Goal: Task Accomplishment & Management: Manage account settings

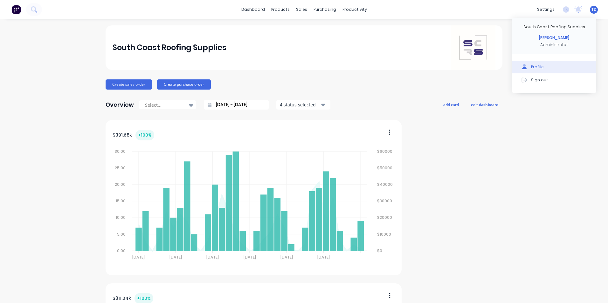
click at [531, 69] on div "Profile" at bounding box center [537, 67] width 13 height 6
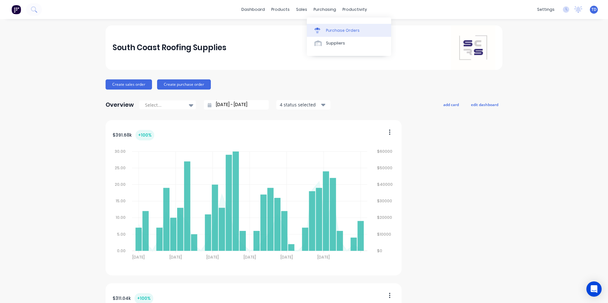
click at [339, 29] on div "Purchase Orders" at bounding box center [343, 31] width 34 height 6
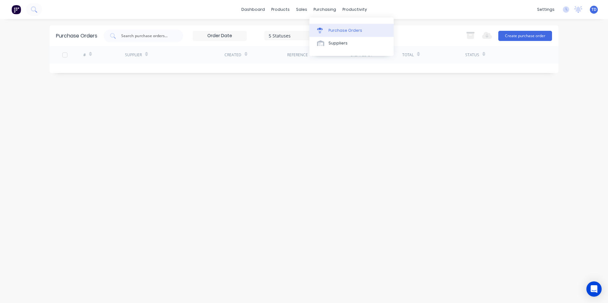
click at [339, 27] on link "Purchase Orders" at bounding box center [351, 30] width 84 height 13
click at [259, 11] on link "dashboard" at bounding box center [253, 10] width 30 height 10
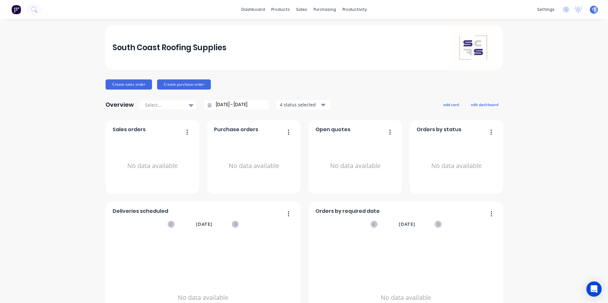
click at [591, 12] on span "TD" at bounding box center [593, 10] width 5 height 6
drag, startPoint x: 590, startPoint y: 12, endPoint x: 547, endPoint y: 66, distance: 69.6
click at [547, 66] on button "Profile" at bounding box center [554, 67] width 84 height 13
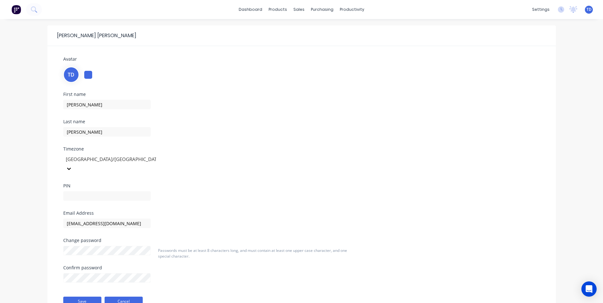
click at [130, 297] on button "Cancel" at bounding box center [124, 302] width 38 height 10
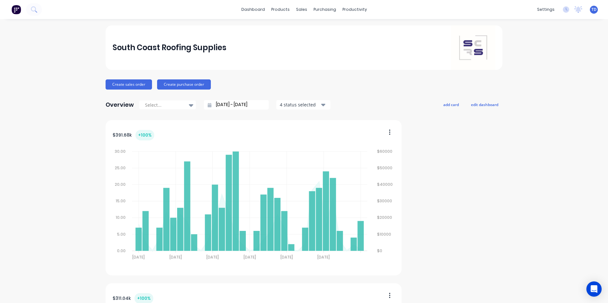
click at [590, 13] on div "TD South Coast Roofing Supplies Trevor Delaney Administrator Profile Sign out" at bounding box center [594, 10] width 8 height 8
click at [591, 10] on span "TD" at bounding box center [593, 10] width 5 height 6
click at [540, 79] on div "Sign out" at bounding box center [539, 80] width 17 height 6
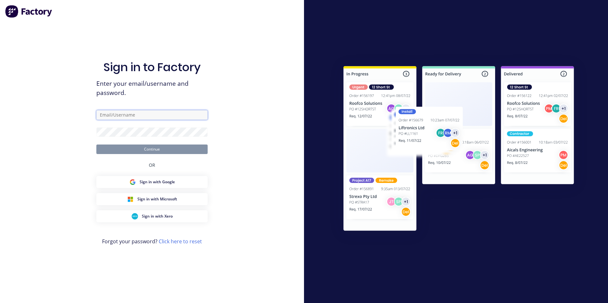
click at [146, 115] on input "text" at bounding box center [151, 115] width 111 height 10
type input "takeoffs+shoalhaven@scrs.net.au"
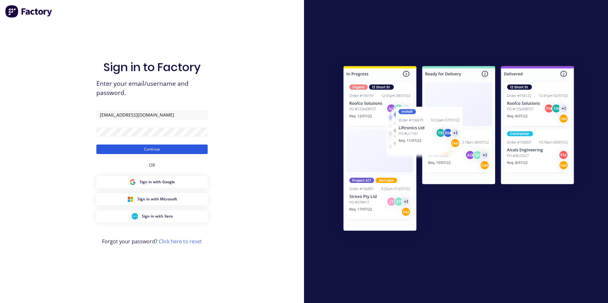
click at [141, 151] on button "Continue" at bounding box center [151, 150] width 111 height 10
